Goal: Transaction & Acquisition: Purchase product/service

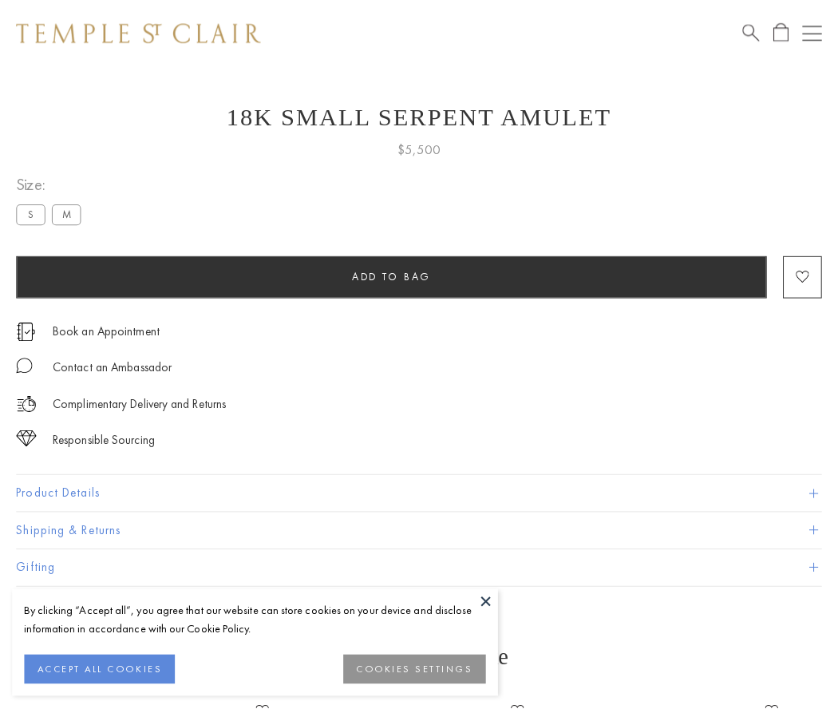
scroll to position [20, 0]
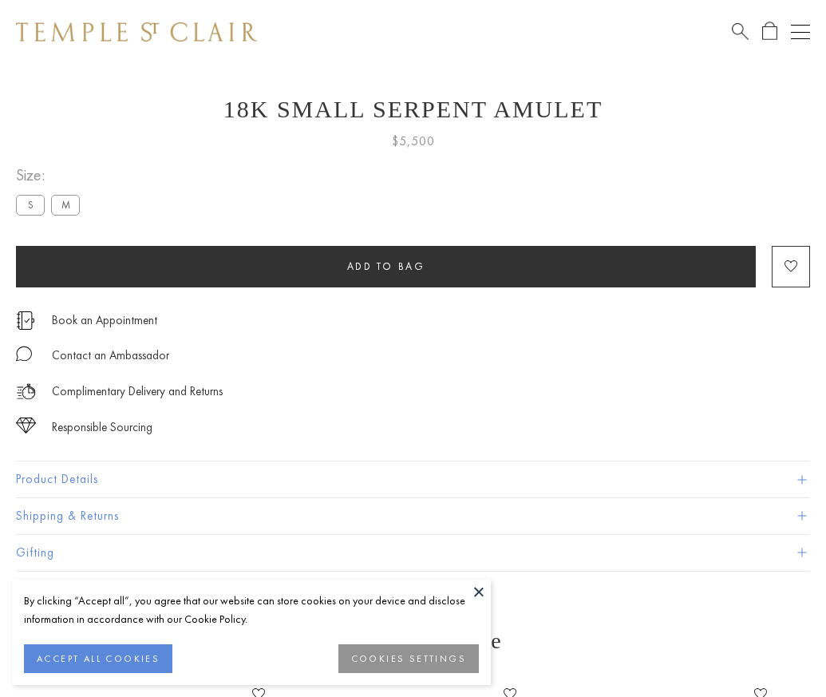
click at [386, 266] on span "Add to bag" at bounding box center [386, 267] width 78 height 14
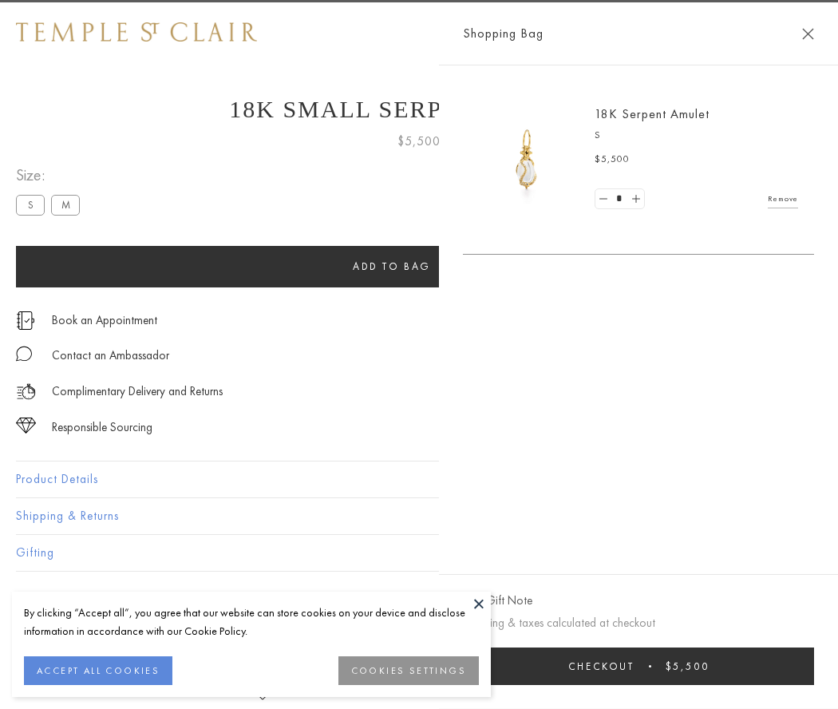
click at [815, 666] on button "Checkout $5,500" at bounding box center [638, 667] width 351 height 38
